Goal: Task Accomplishment & Management: Use online tool/utility

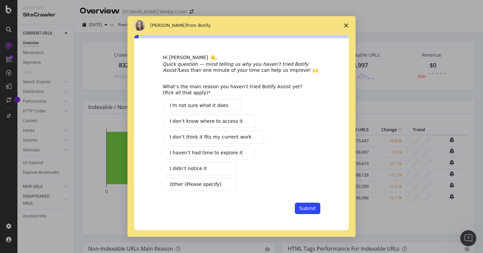
click at [347, 26] on polygon "Close survey" at bounding box center [346, 25] width 4 height 4
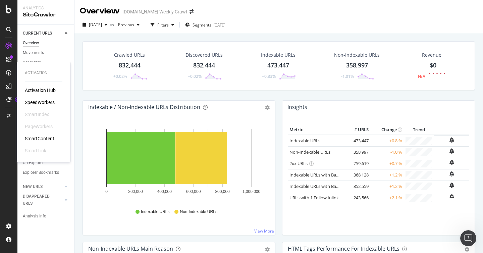
click at [37, 101] on div "SpeedWorkers" at bounding box center [40, 102] width 30 height 7
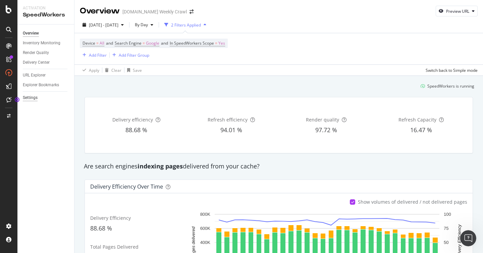
click at [31, 99] on div "Settings" at bounding box center [30, 97] width 15 height 7
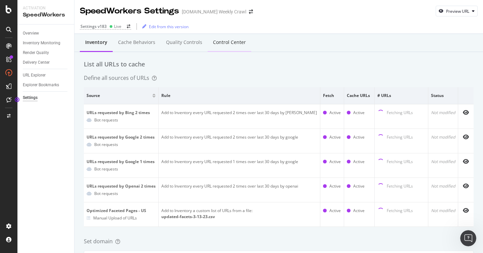
click at [219, 46] on div "Control Center" at bounding box center [229, 42] width 33 height 7
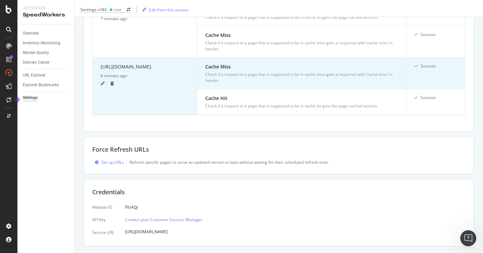
scroll to position [396, 0]
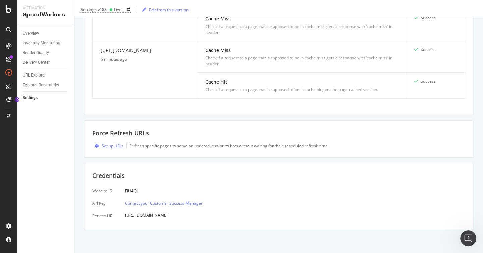
click at [116, 147] on div "Set up URLs" at bounding box center [113, 146] width 22 height 6
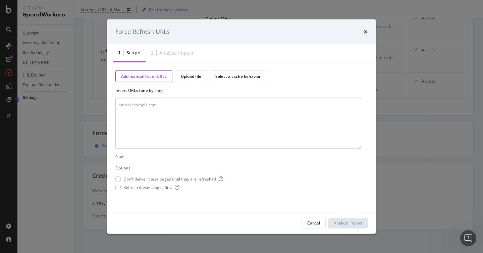
click at [164, 107] on textarea "modal" at bounding box center [238, 123] width 247 height 51
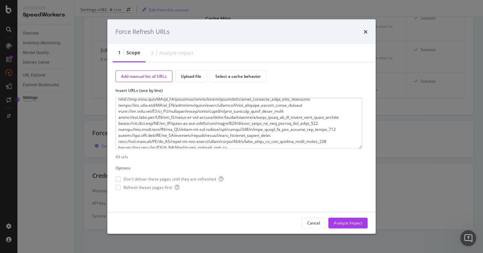
scroll to position [0, 0]
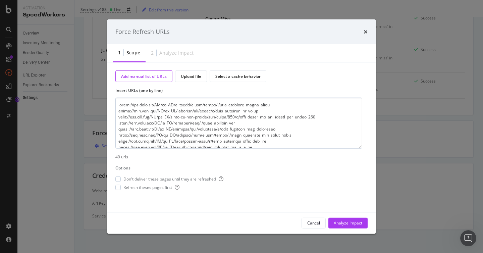
click at [118, 105] on textarea "modal" at bounding box center [238, 123] width 247 height 51
paste textarea "[URL][DOMAIN_NAME]"
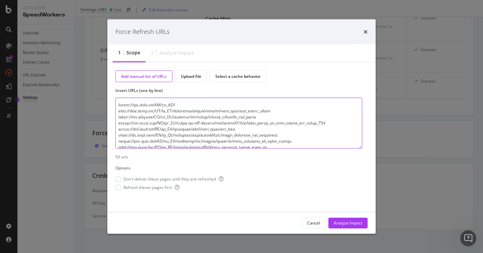
type textarea "[URL][DOMAIN_NAME] [URL][DOMAIN_NAME] [URL][DOMAIN_NAME] [URL][DOMAIN_NAME] [UR…"
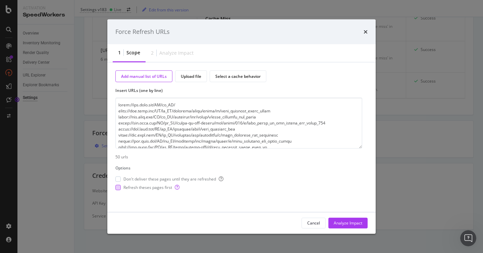
click at [120, 187] on div "modal" at bounding box center [117, 187] width 5 height 5
click at [350, 222] on div "Analyze Impact" at bounding box center [348, 223] width 29 height 6
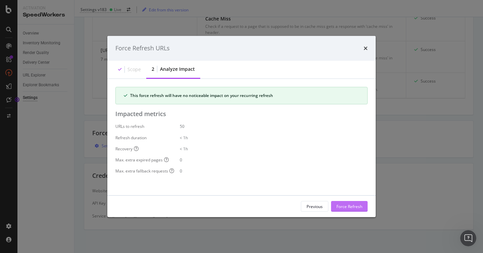
click at [346, 207] on div "Force Refresh" at bounding box center [350, 206] width 26 height 6
